Goal: Information Seeking & Learning: Find specific page/section

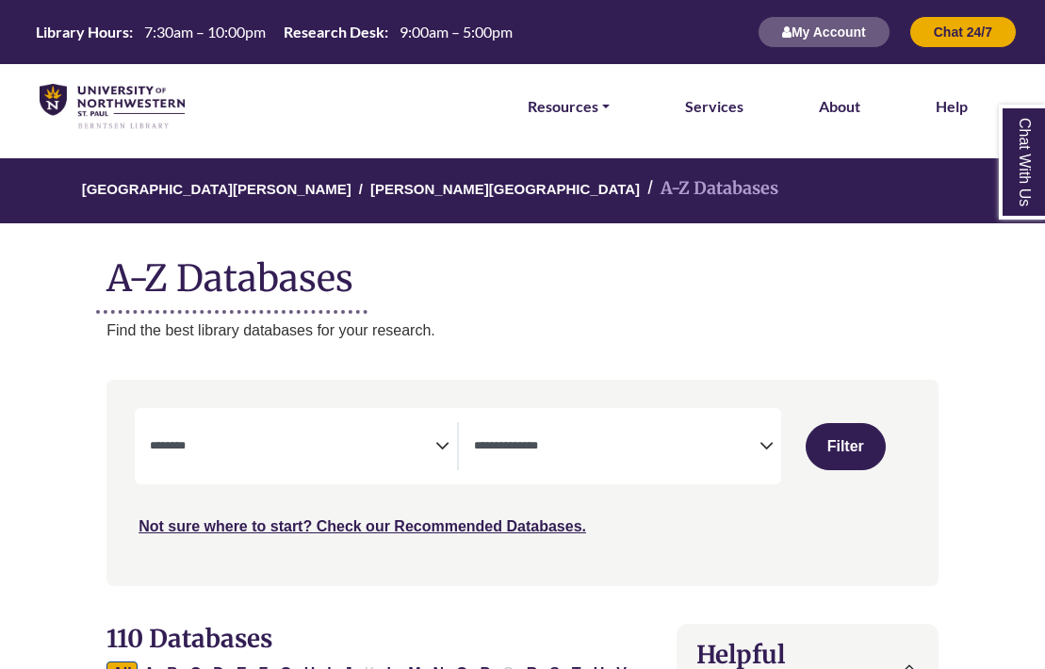
select select "Database Subject Filter"
select select "Database Types Filter"
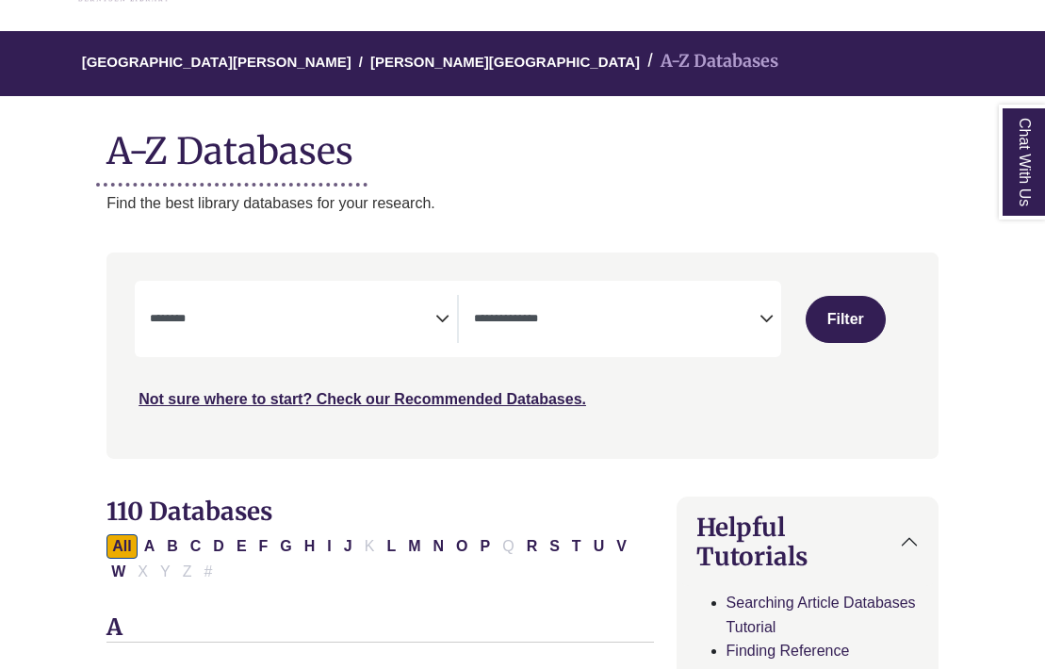
scroll to position [129, 0]
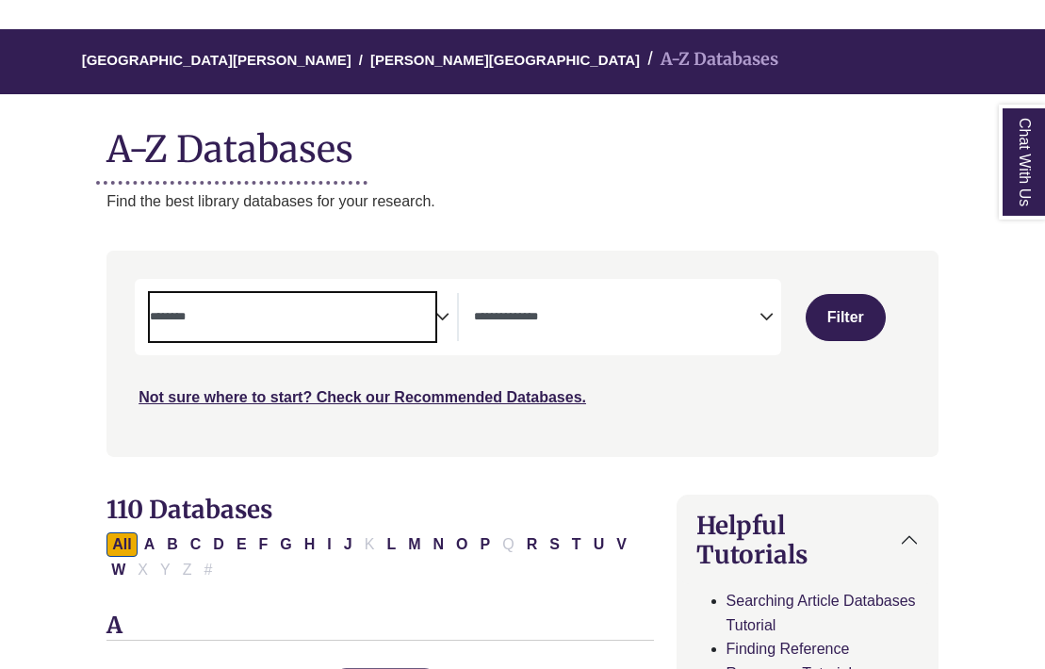
click at [400, 319] on textarea "Search" at bounding box center [293, 318] width 286 height 15
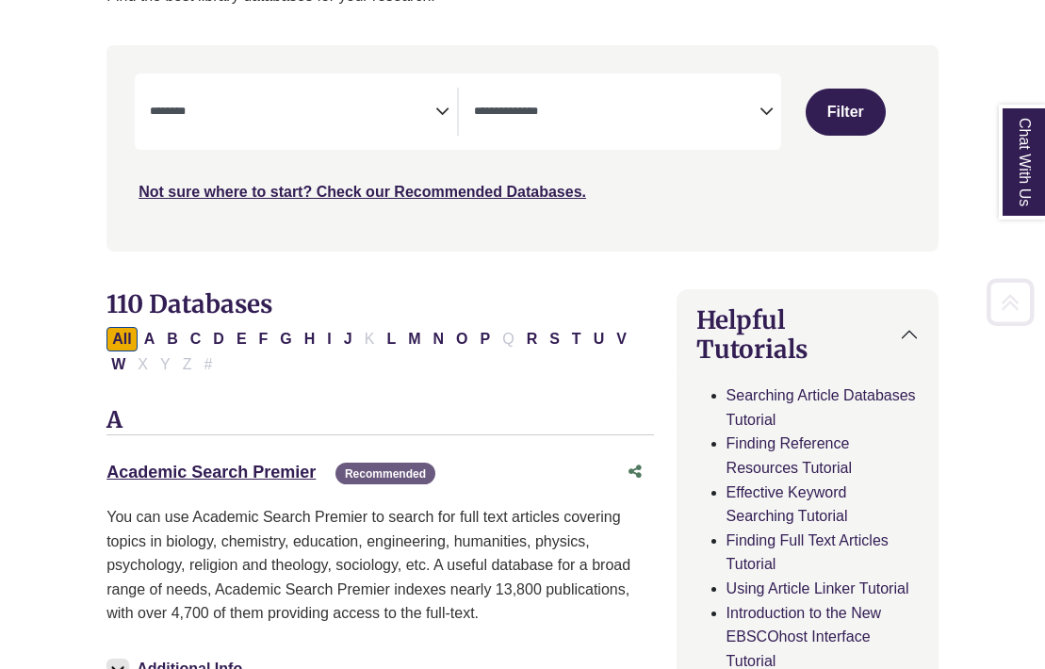
scroll to position [359, 0]
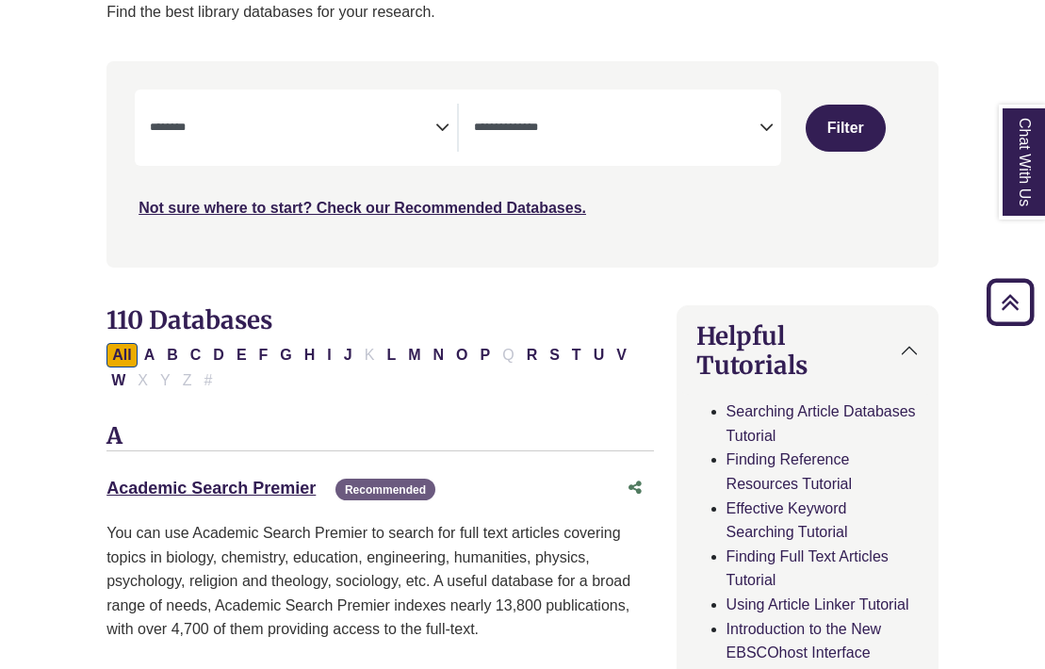
scroll to position [314, 0]
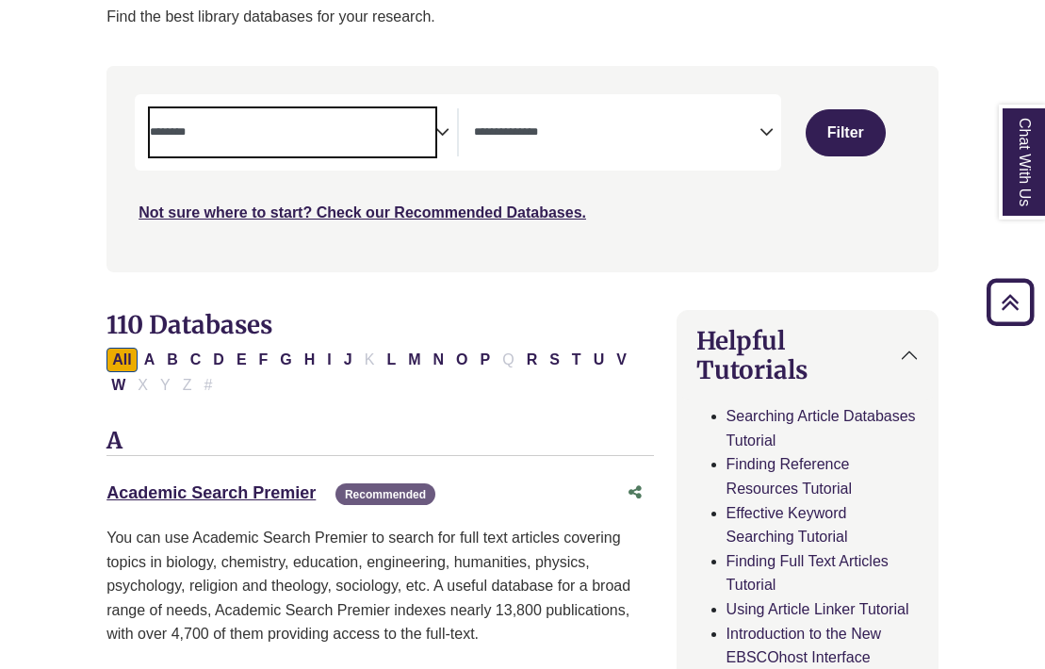
click at [362, 117] on span "Search filters" at bounding box center [293, 132] width 286 height 48
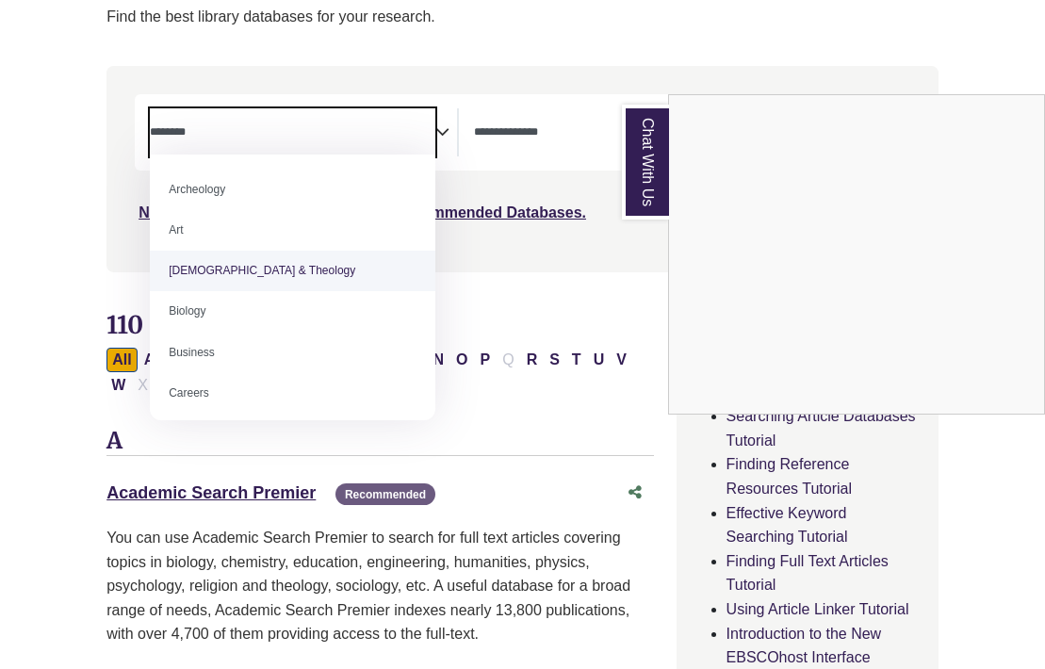
paste textarea "**********"
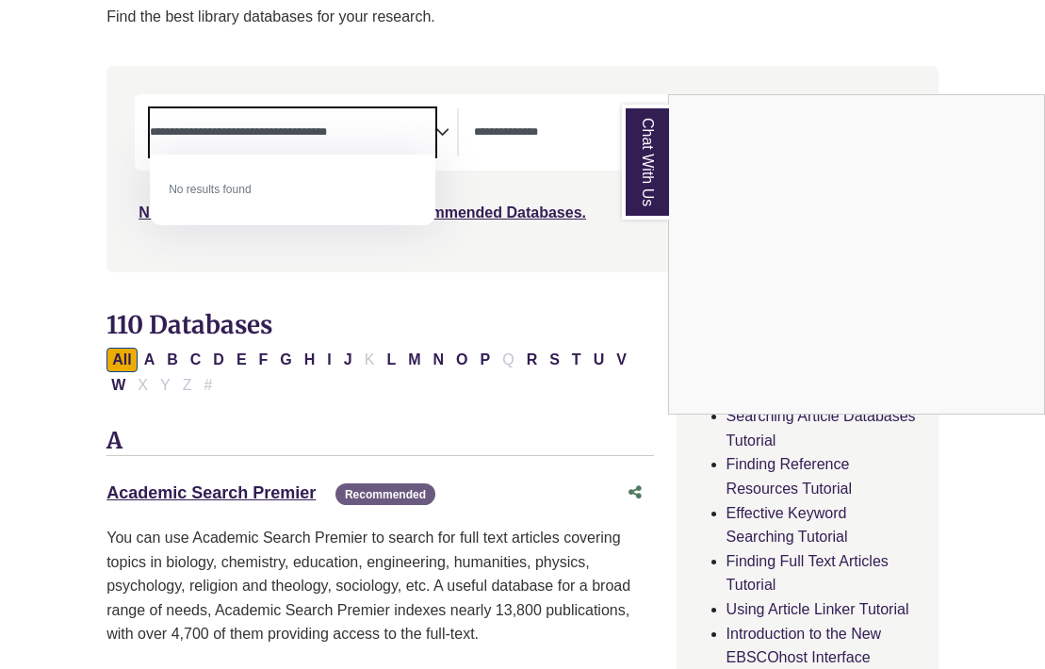
type textarea "**********"
click at [604, 379] on div "Chat With Us" at bounding box center [522, 334] width 1045 height 669
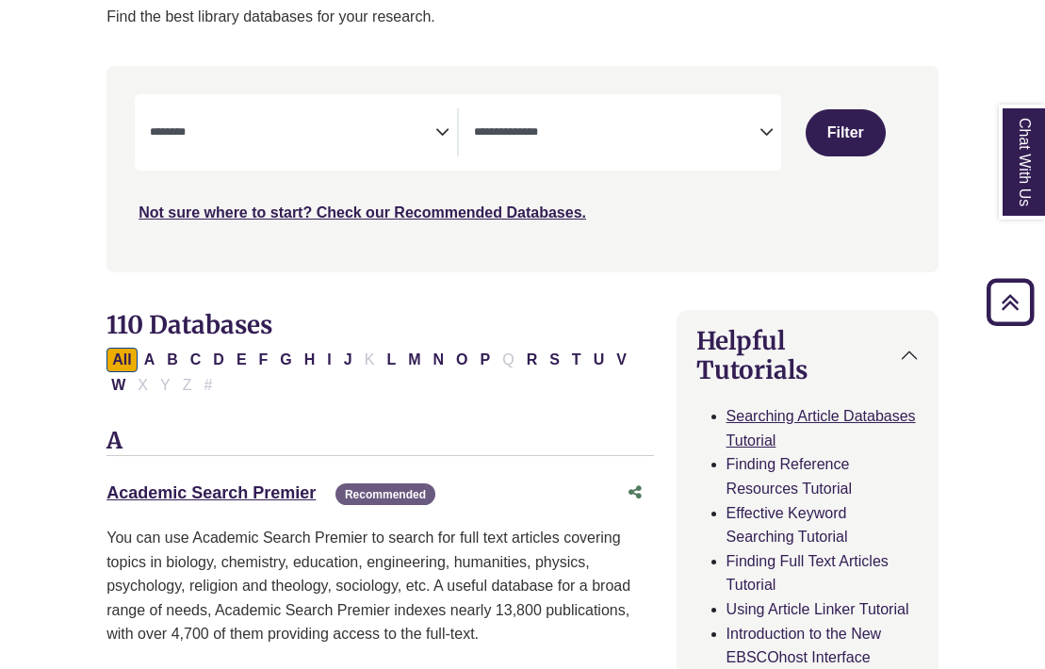
click at [777, 413] on link "Searching Article Databases Tutorial" at bounding box center [821, 428] width 189 height 41
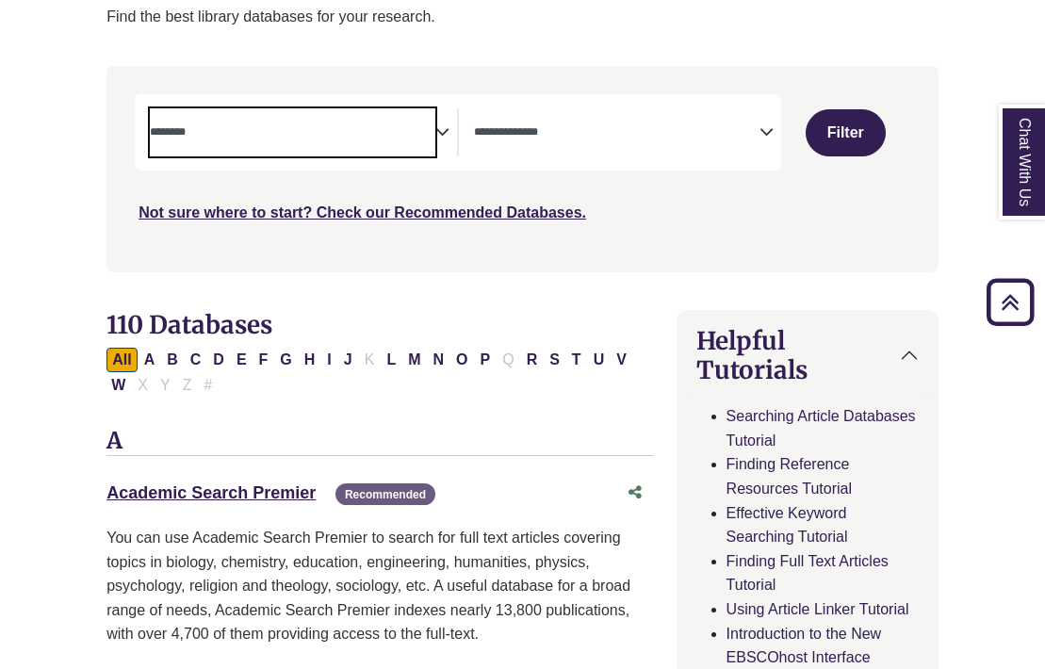
click at [419, 126] on textarea "Search" at bounding box center [293, 133] width 286 height 15
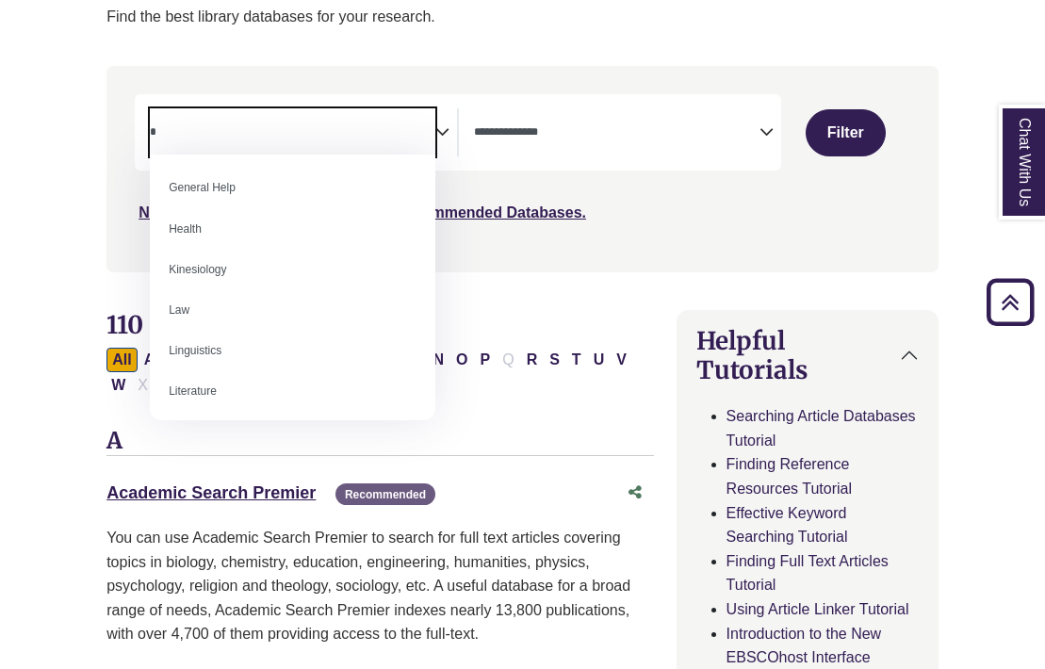
scroll to position [0, 0]
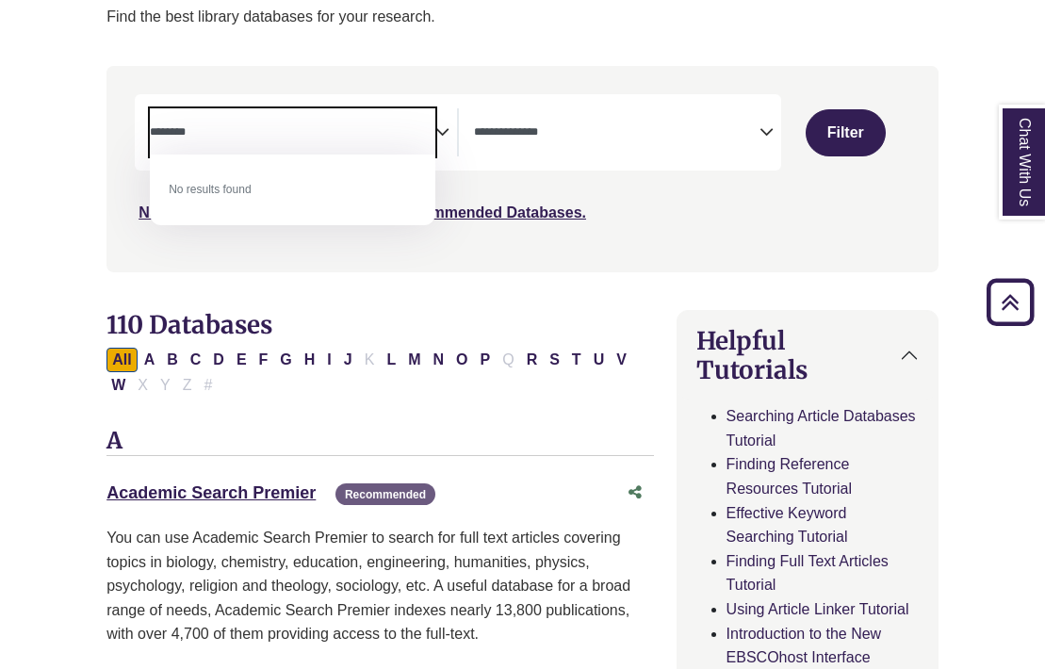
type textarea "*******"
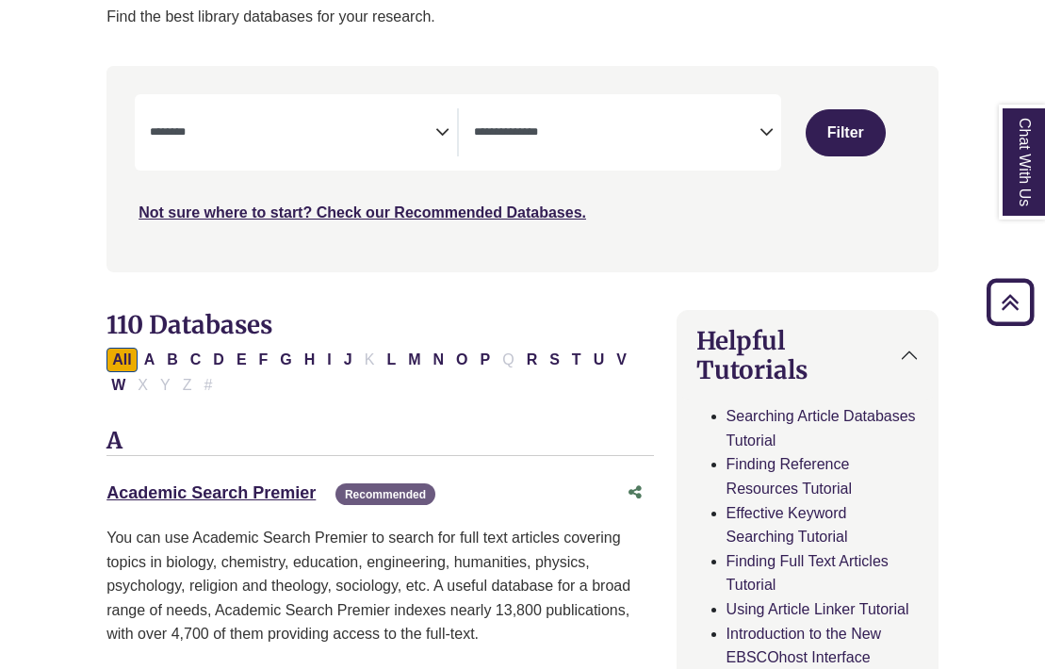
click at [494, 226] on div "**********" at bounding box center [522, 183] width 855 height 234
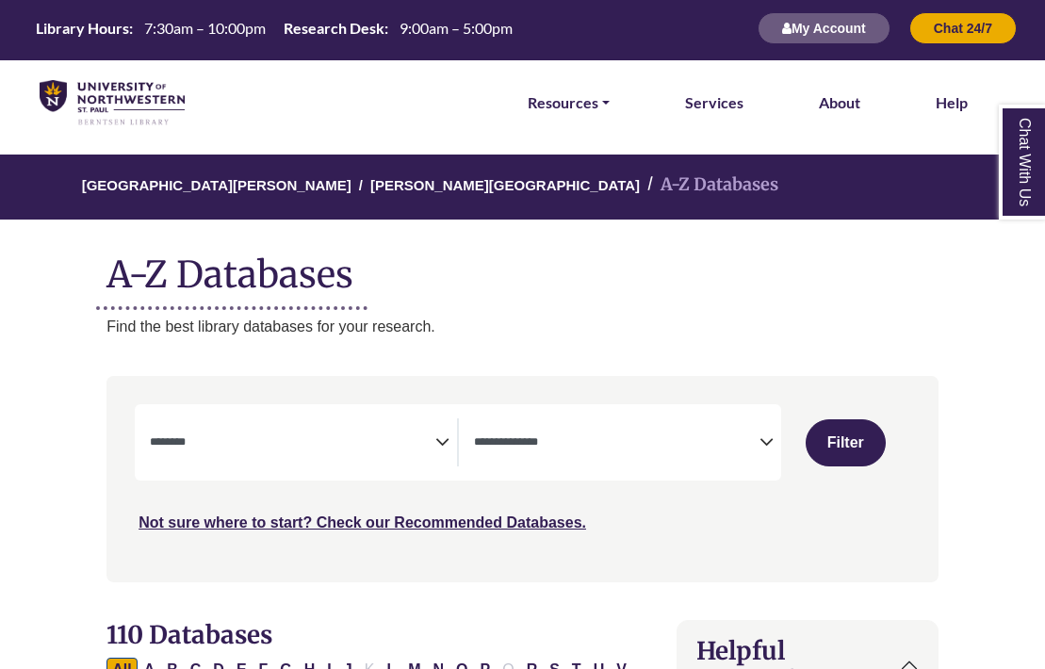
scroll to position [3, 0]
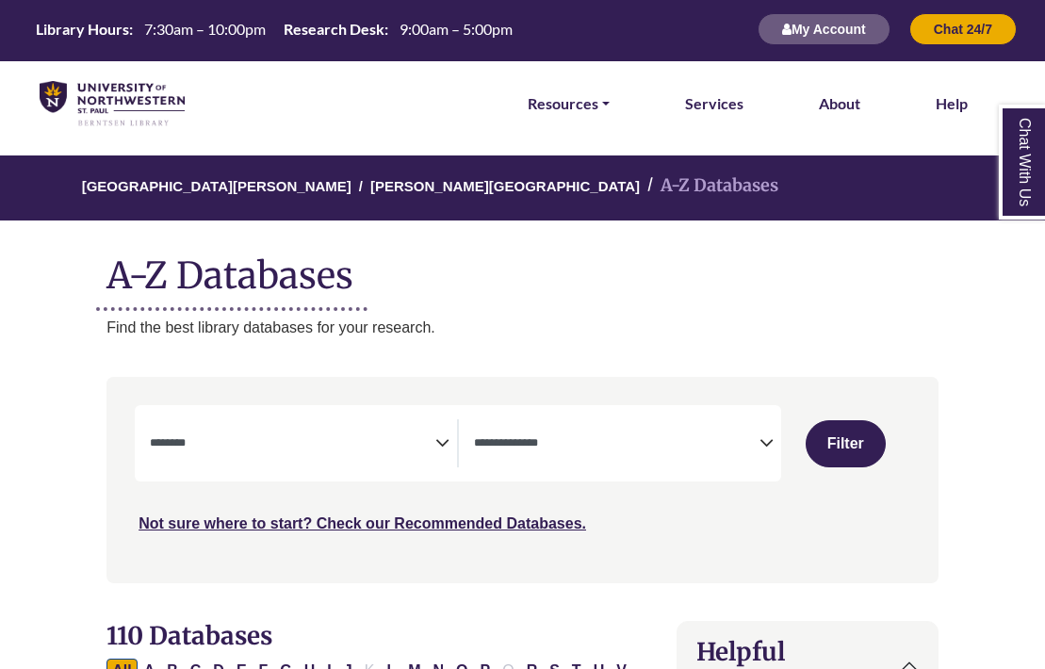
click at [398, 333] on p "Find the best library databases for your research." at bounding box center [523, 328] width 832 height 25
click at [595, 118] on li "Resources FIND RESOURCES Library Search Databases & Articles Interlibrary Loan …" at bounding box center [568, 103] width 97 height 85
click at [595, 107] on link "Resources" at bounding box center [569, 103] width 82 height 25
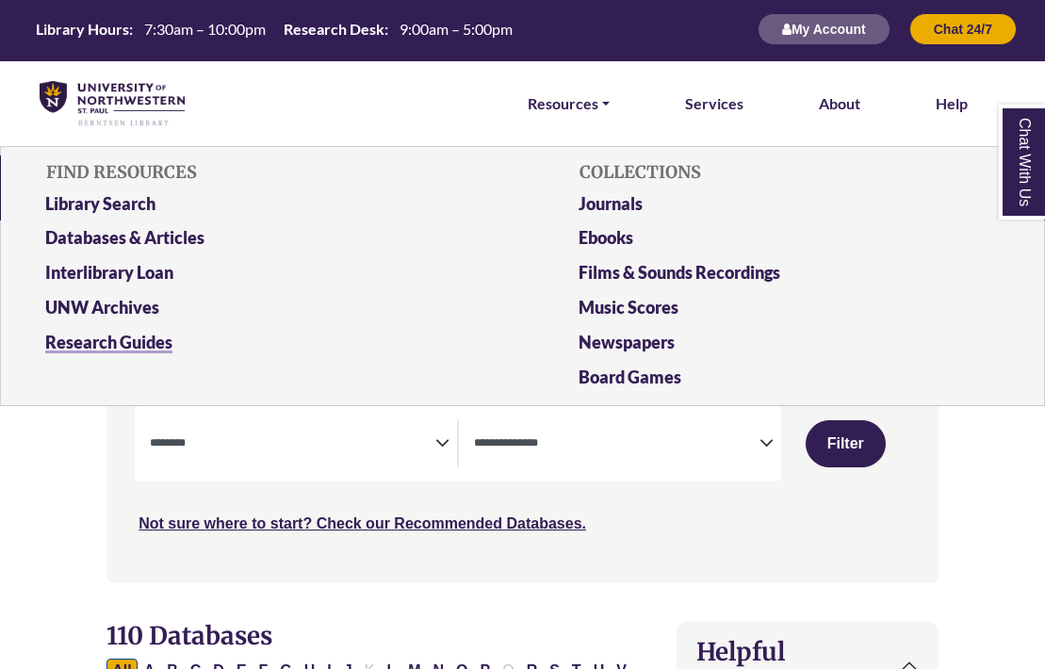
scroll to position [15, 0]
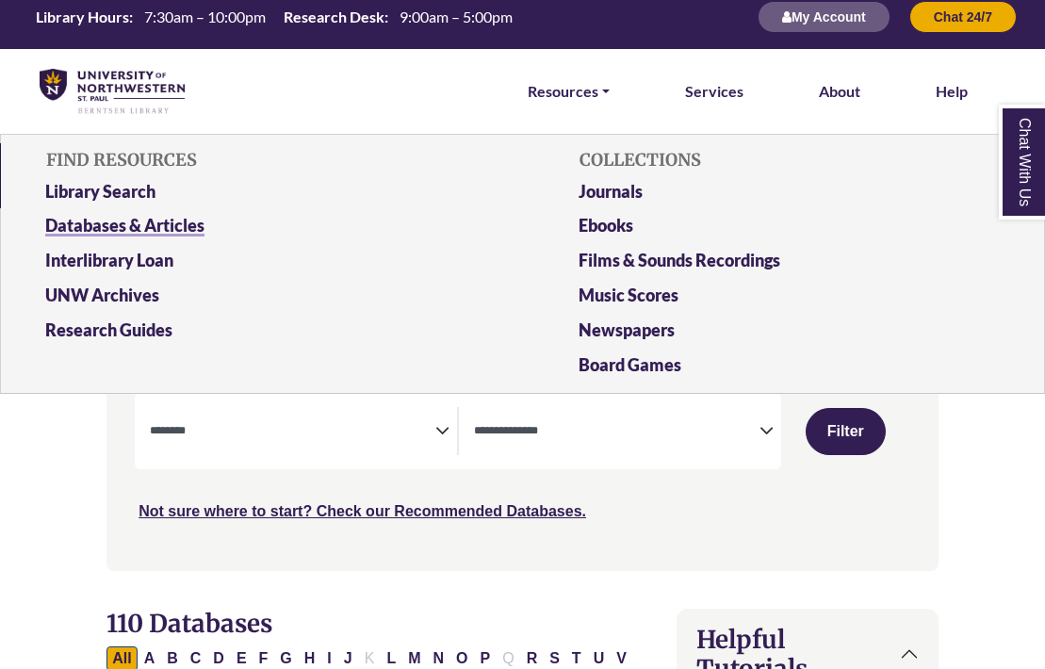
click at [180, 222] on link "Databases & Articles" at bounding box center [256, 229] width 451 height 35
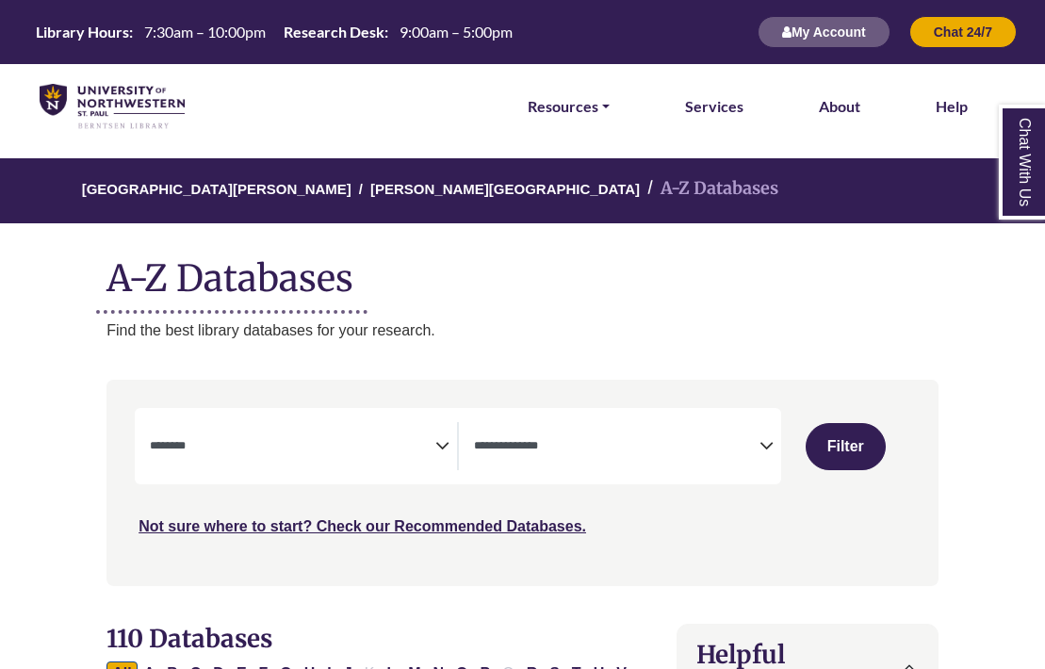
select select "Database Subject Filter"
select select "Database Types Filter"
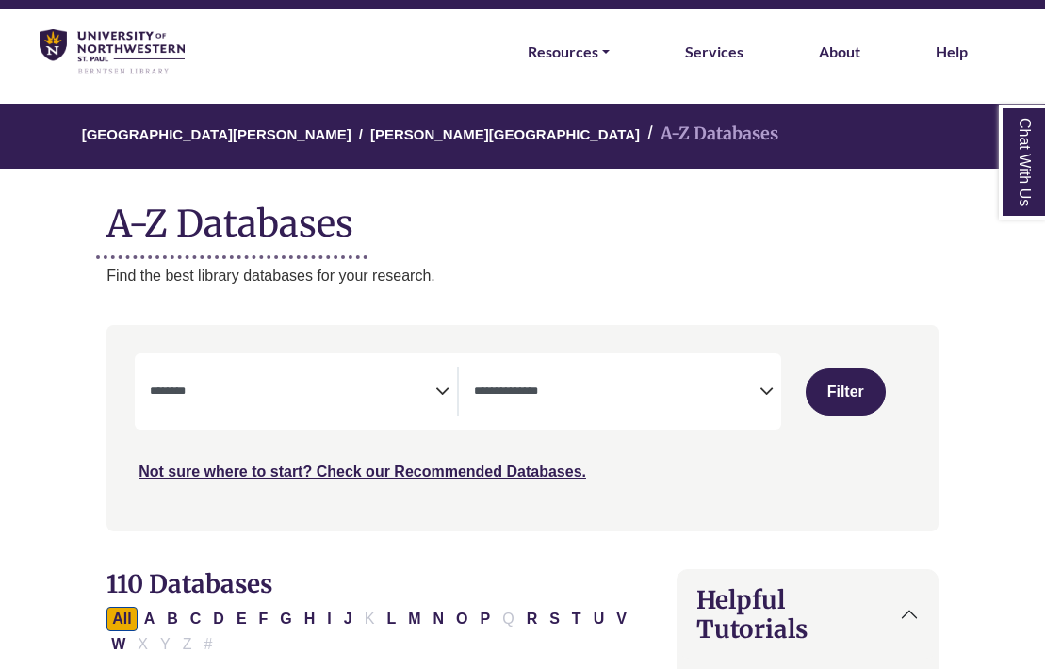
scroll to position [138, 0]
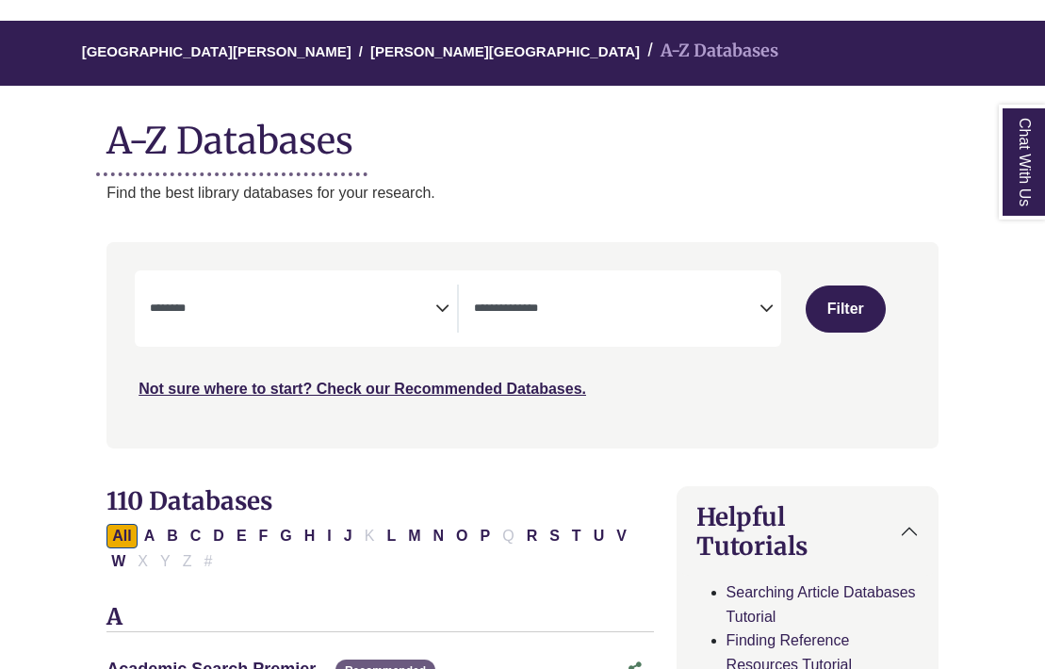
click at [429, 303] on textarea "Search" at bounding box center [293, 310] width 286 height 15
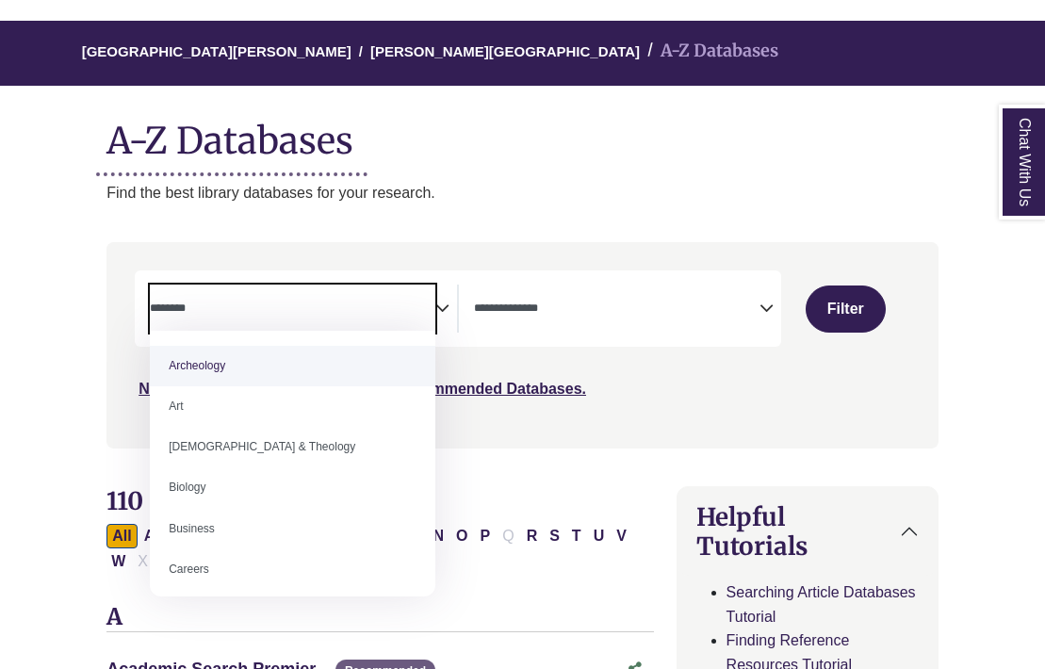
click at [573, 298] on span "Search filters" at bounding box center [617, 306] width 286 height 16
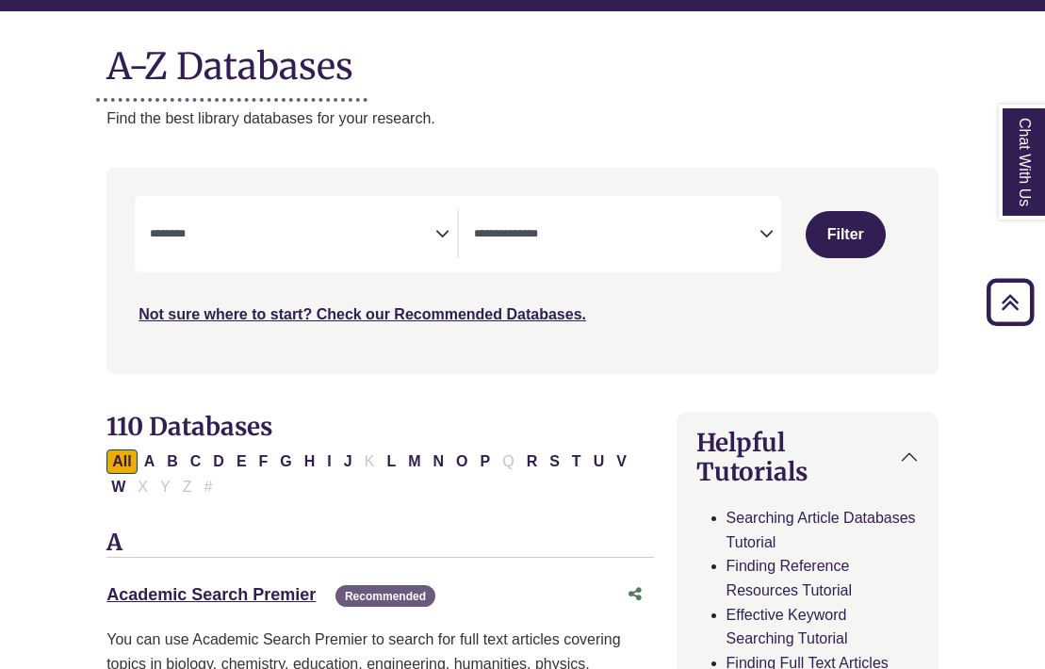
scroll to position [359, 0]
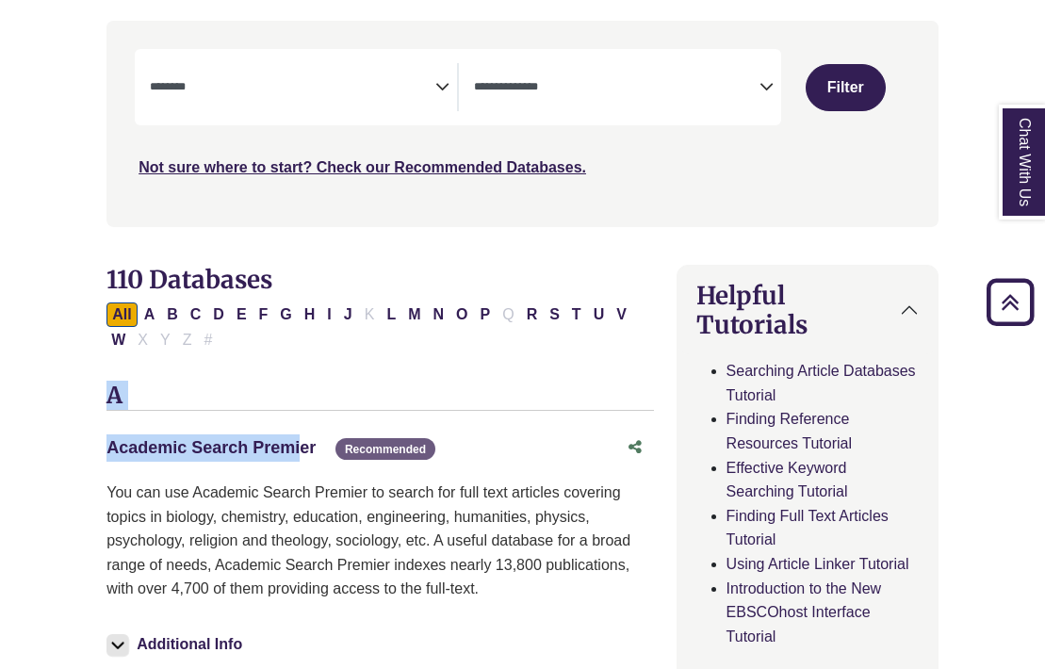
click at [266, 438] on link "Academic Search Premier This link opens in a new window" at bounding box center [211, 447] width 209 height 19
